Goal: Task Accomplishment & Management: Manage account settings

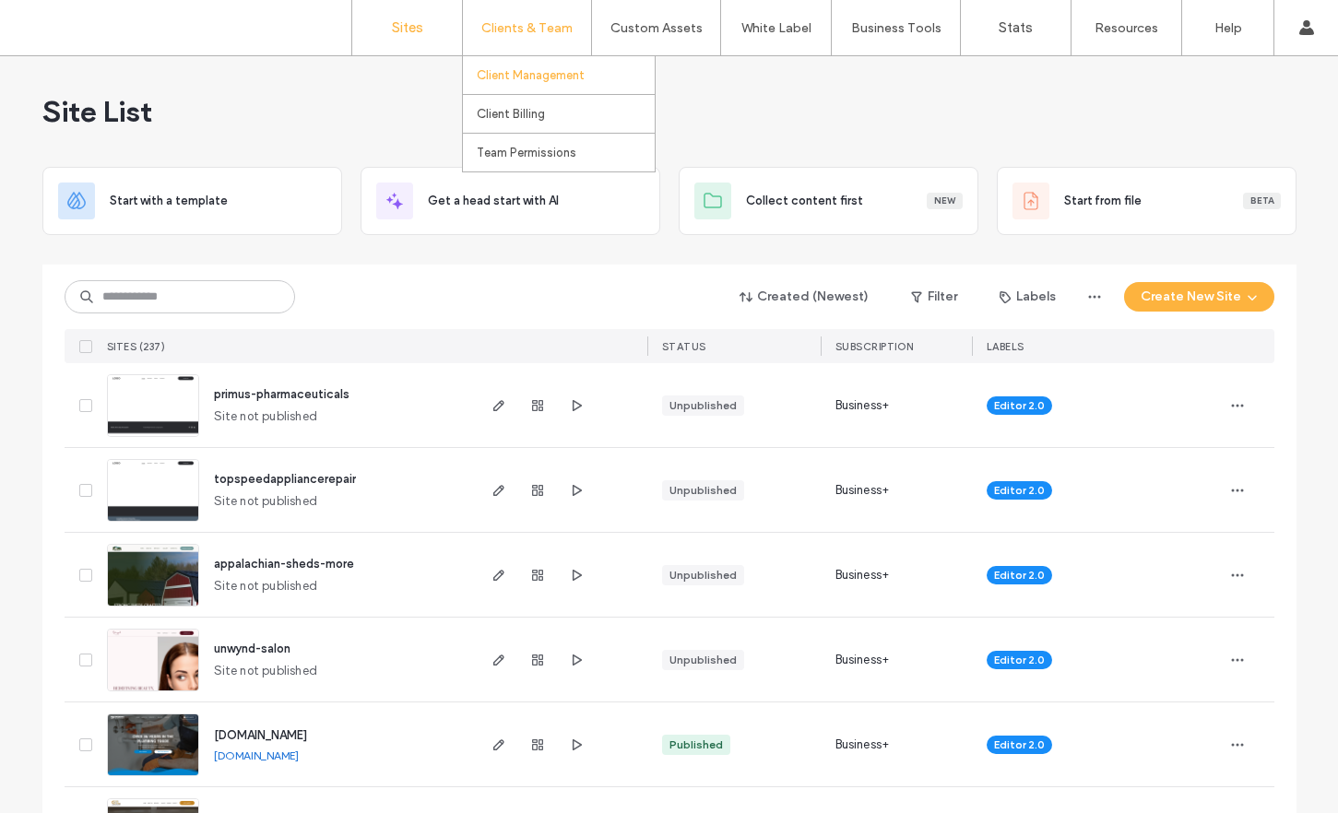
click at [531, 78] on label "Client Management" at bounding box center [531, 75] width 108 height 14
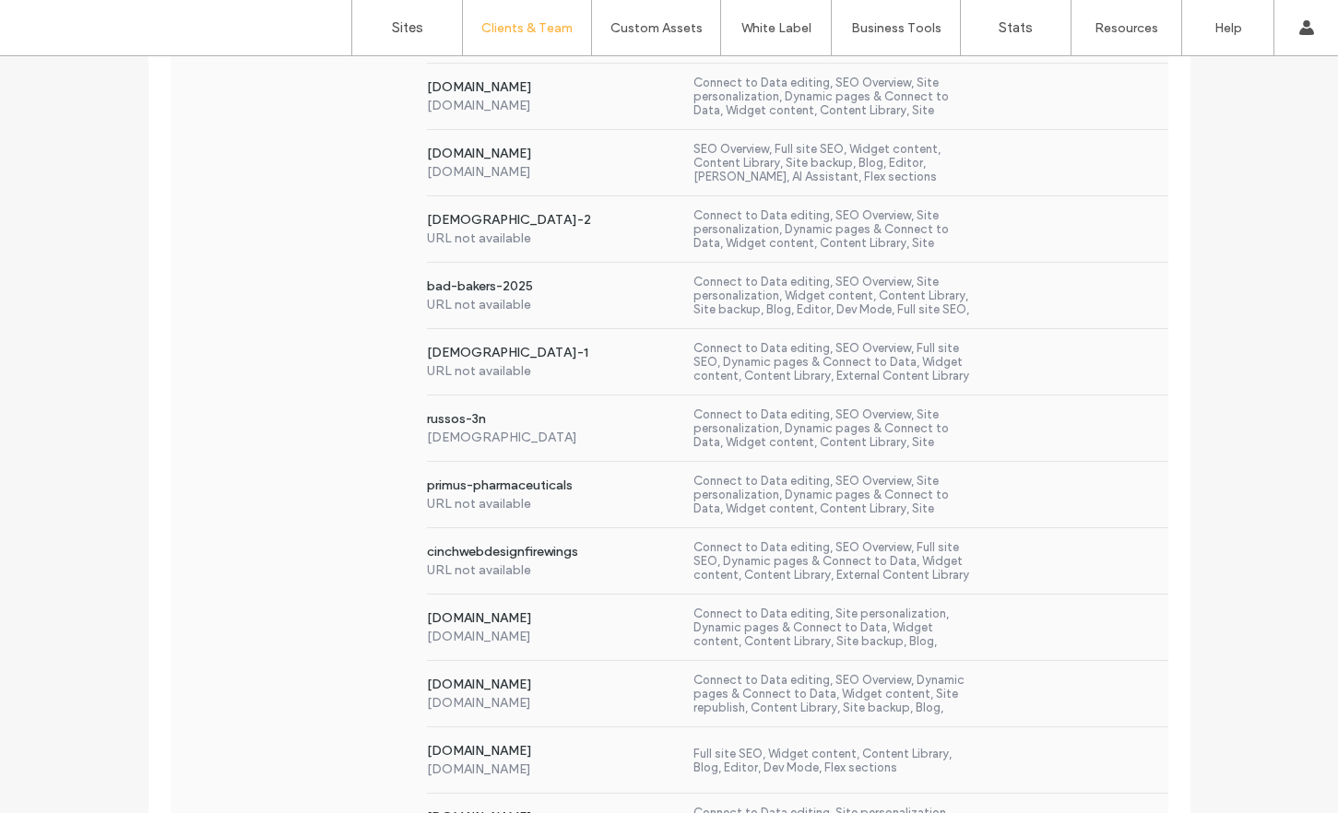
scroll to position [7261, 0]
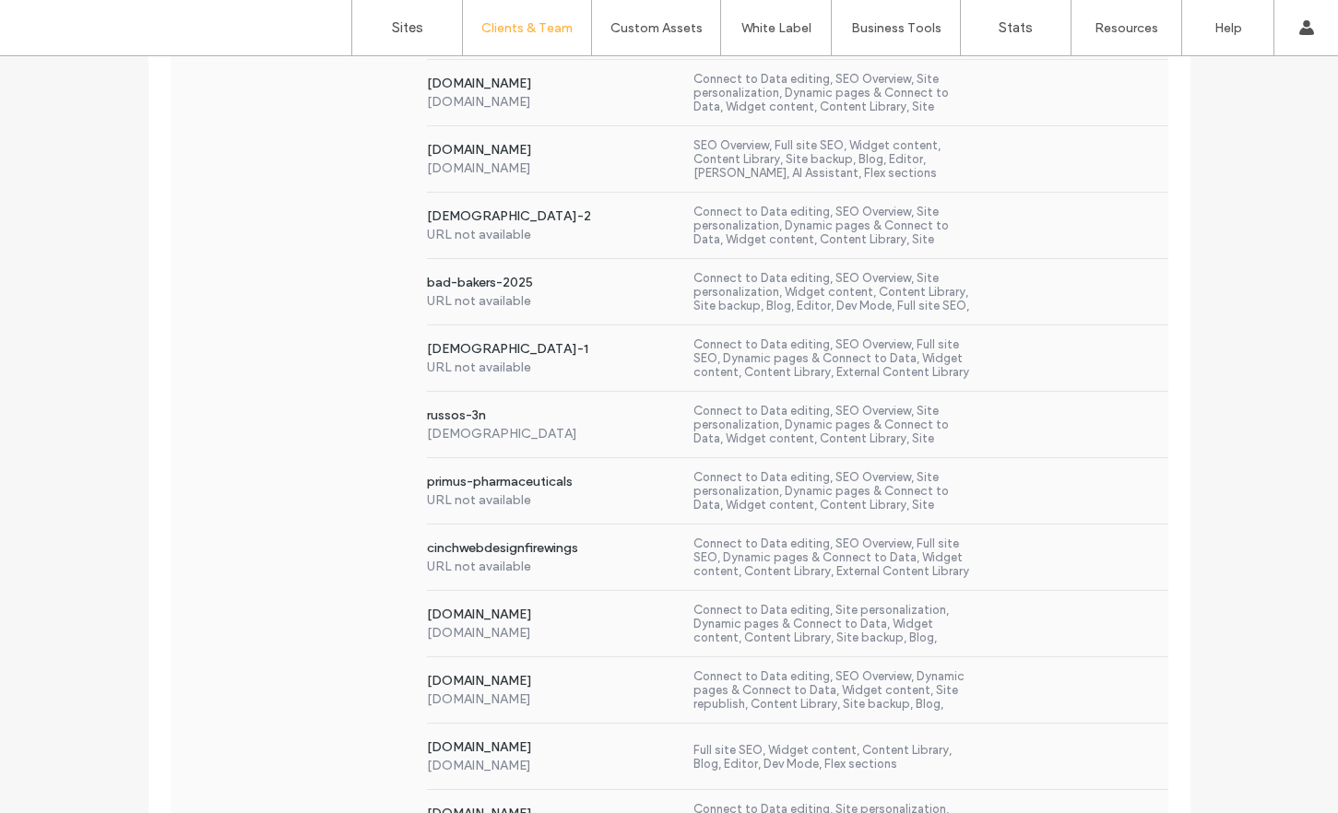
click at [752, 487] on label "Connect to Data editing, SEO Overview, Site personalization, Dynamic pages & Co…" at bounding box center [833, 491] width 280 height 42
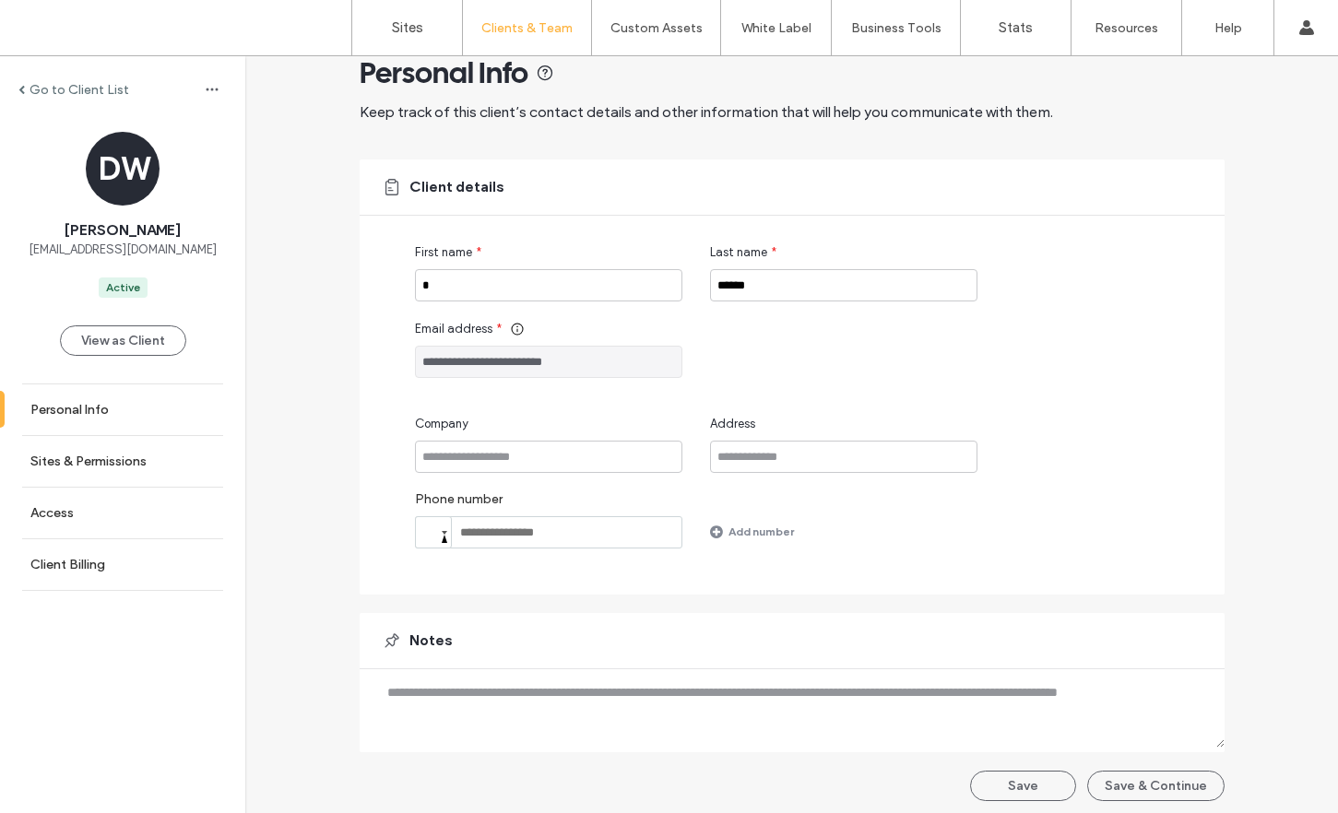
scroll to position [45, 0]
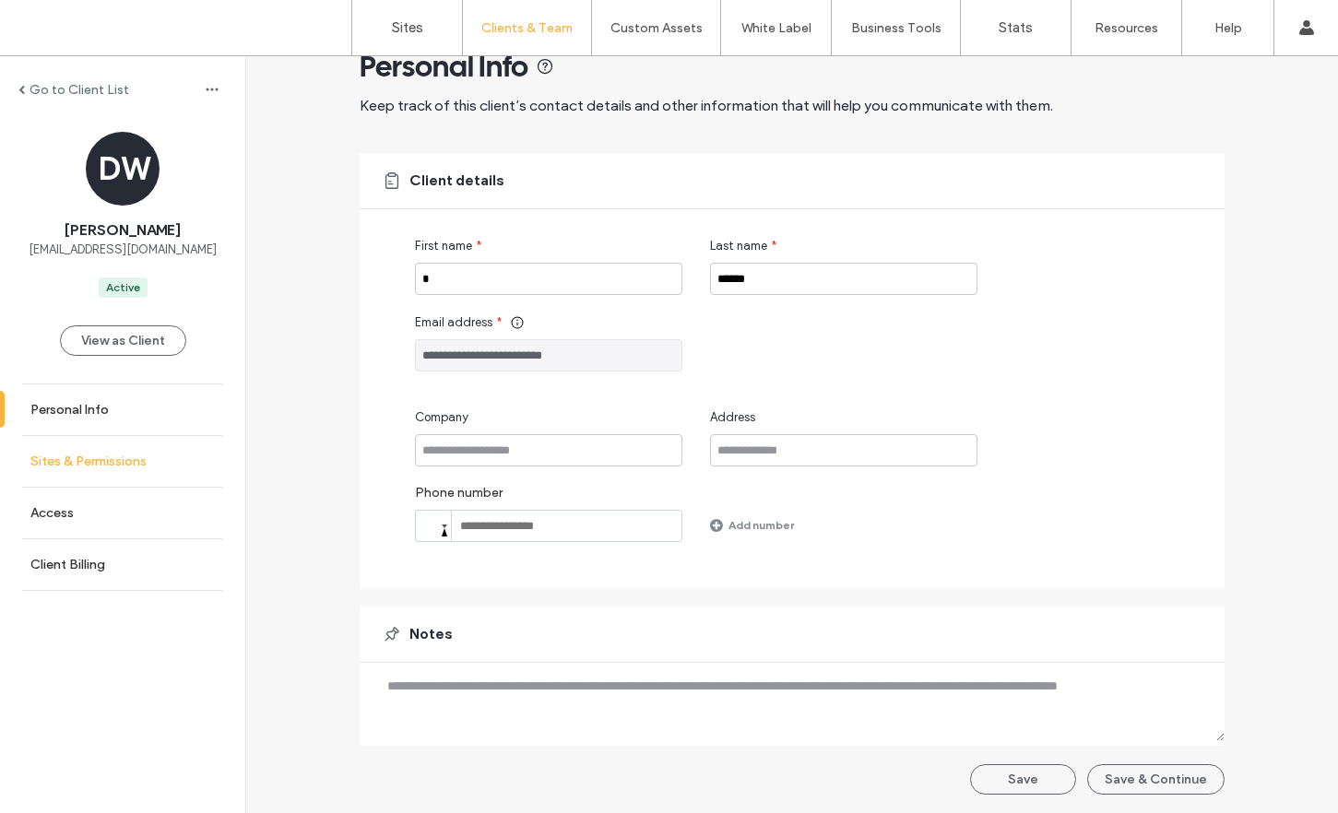
click at [116, 477] on link "Sites & Permissions" at bounding box center [122, 461] width 245 height 51
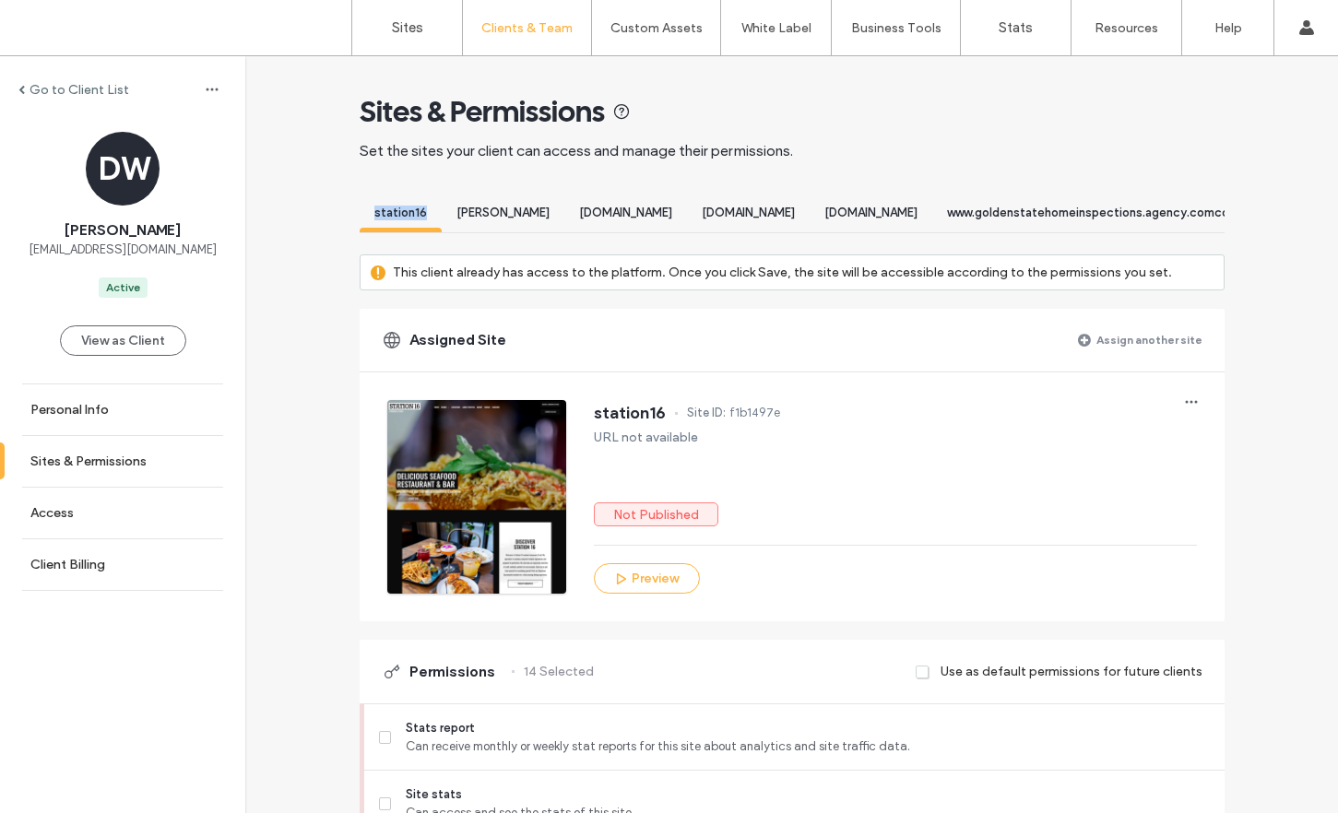
drag, startPoint x: 410, startPoint y: 226, endPoint x: 509, endPoint y: 237, distance: 99.3
click at [516, 233] on div "station16 [PERSON_NAME] [DOMAIN_NAME] [DOMAIN_NAME] [DOMAIN_NAME] [DOMAIN_NAME]…" at bounding box center [792, 215] width 865 height 35
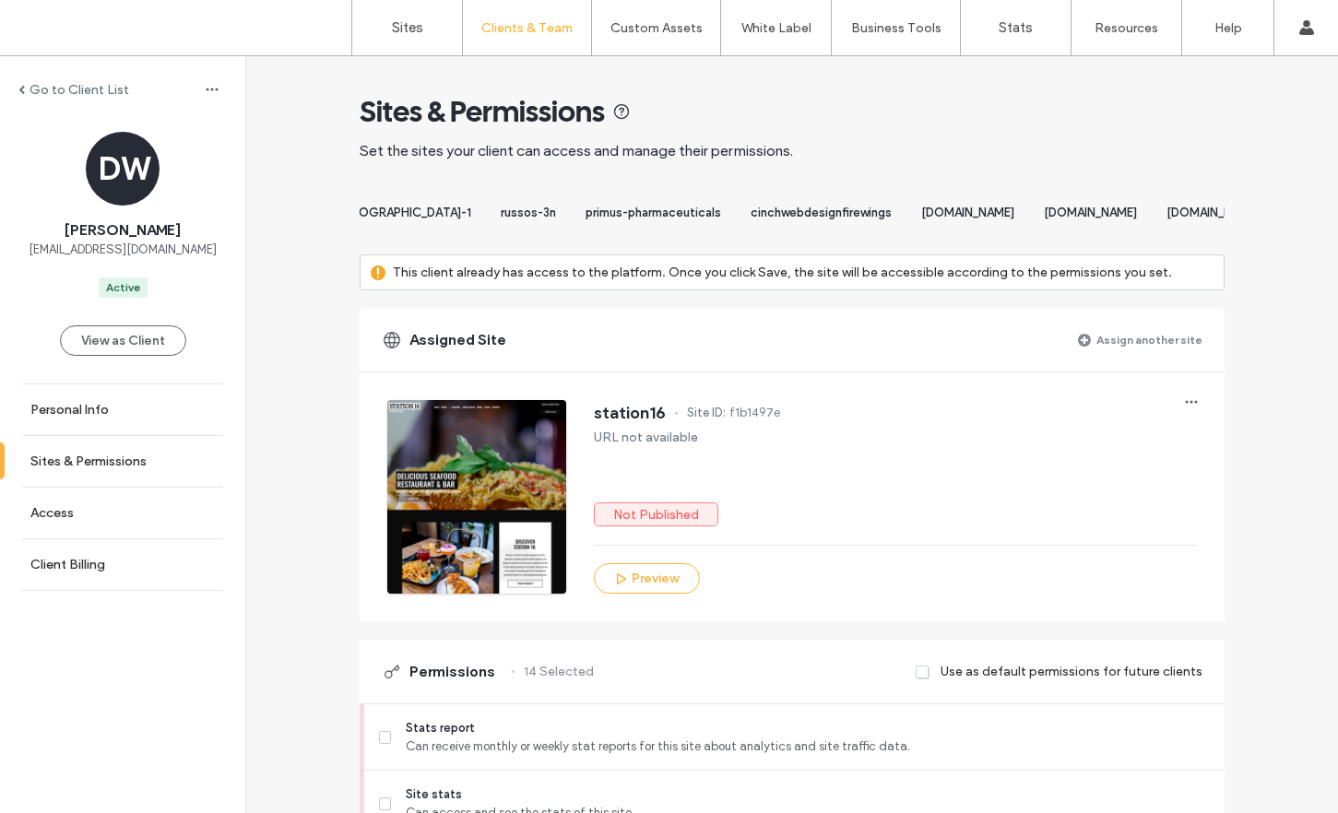
click at [736, 225] on div "primus-pharmaceuticals" at bounding box center [653, 215] width 165 height 34
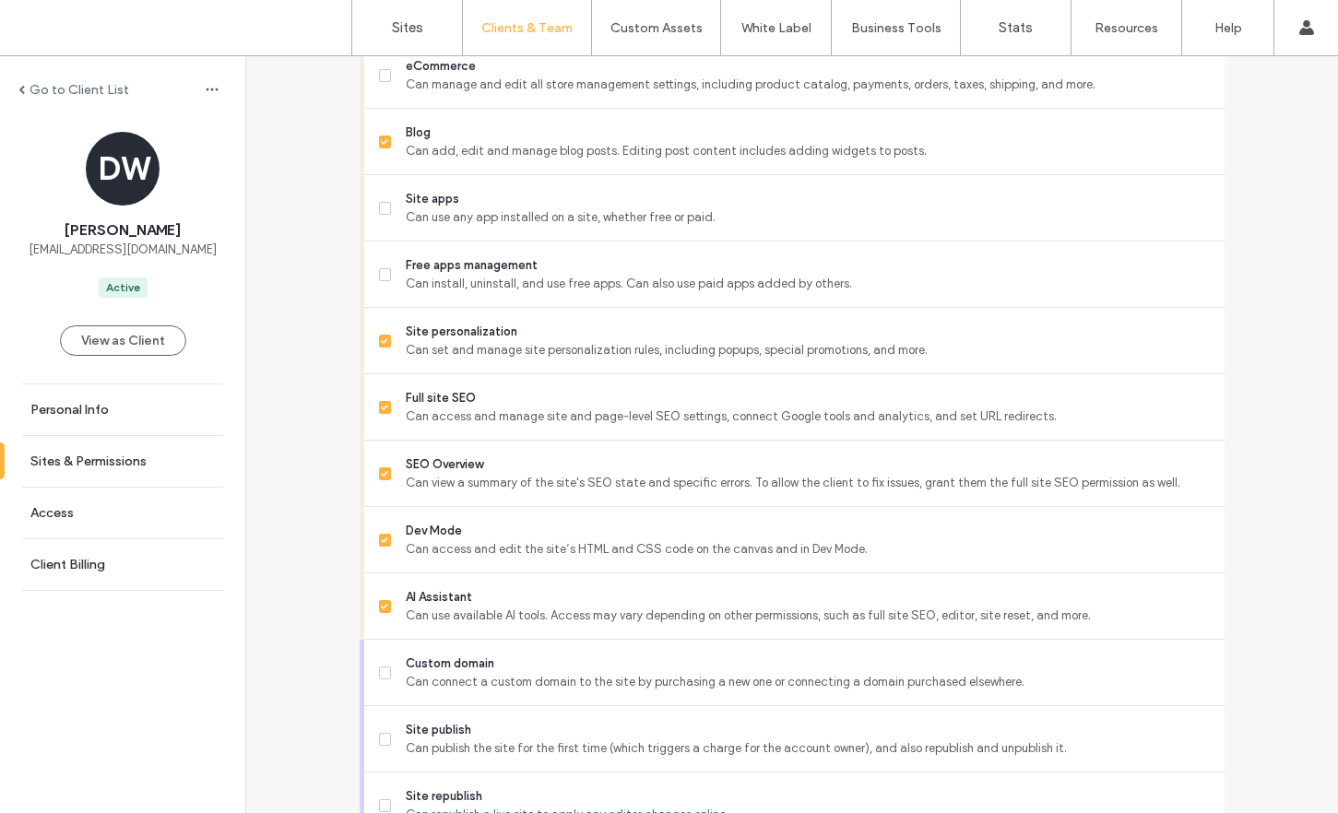
scroll to position [1568, 0]
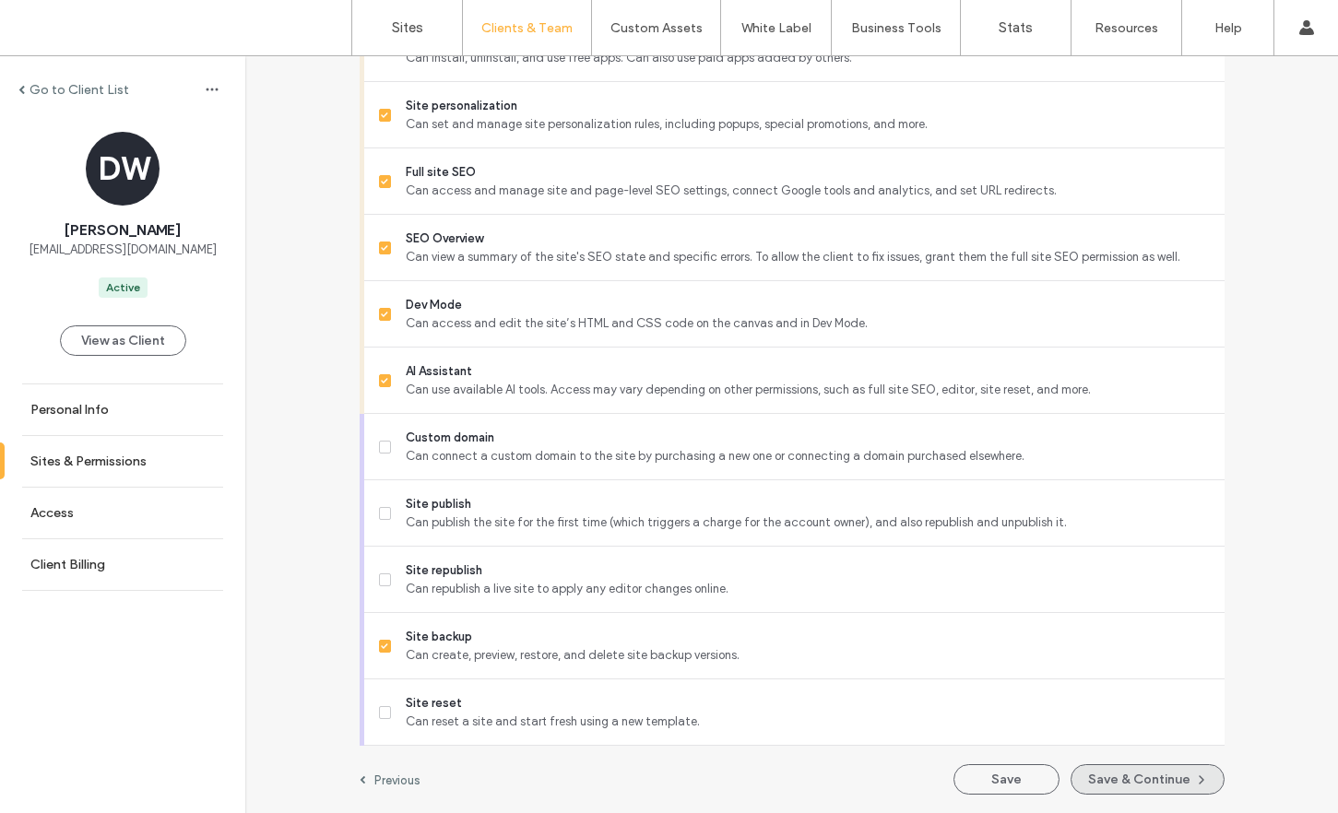
click at [1162, 774] on button "Save & Continue" at bounding box center [1147, 779] width 154 height 30
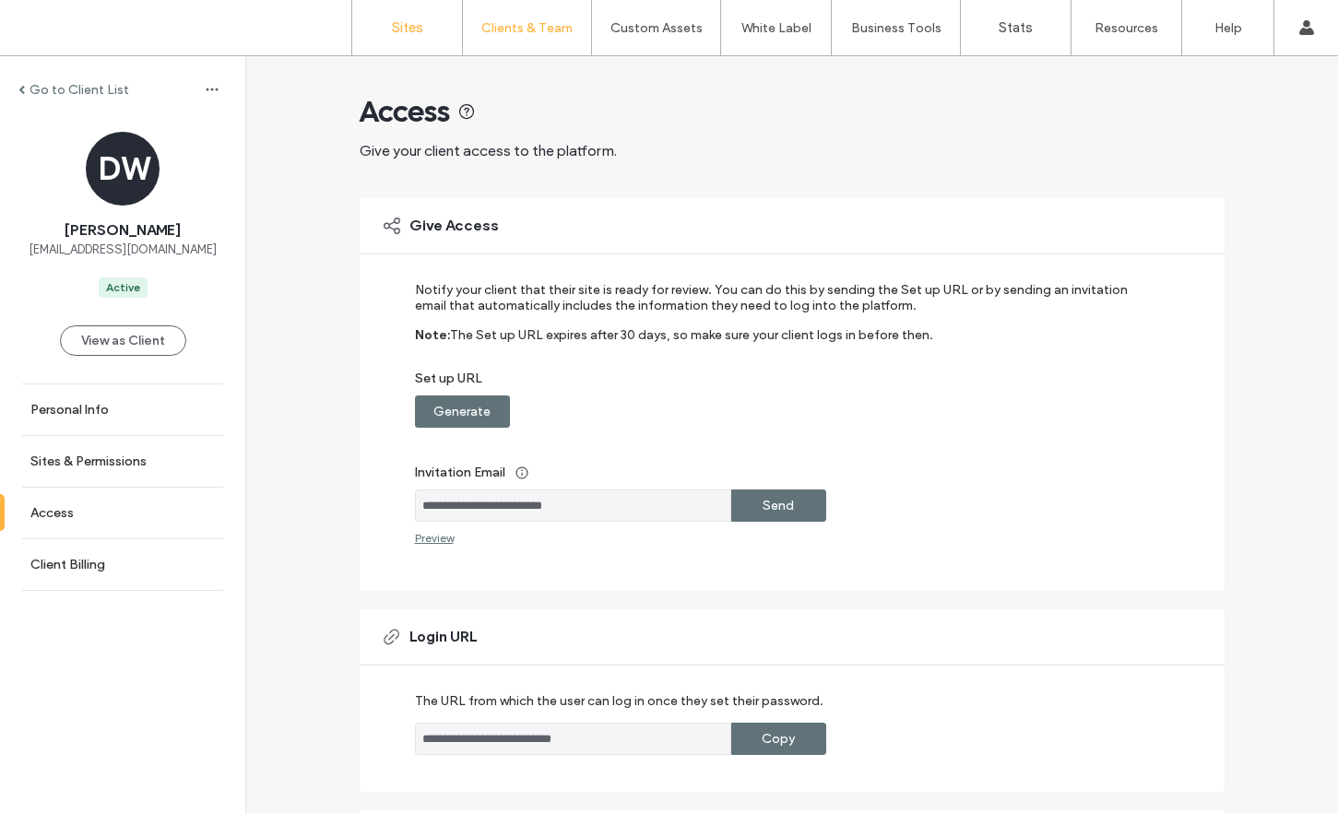
click at [402, 30] on label "Sites" at bounding box center [407, 27] width 31 height 17
